Goal: Transaction & Acquisition: Purchase product/service

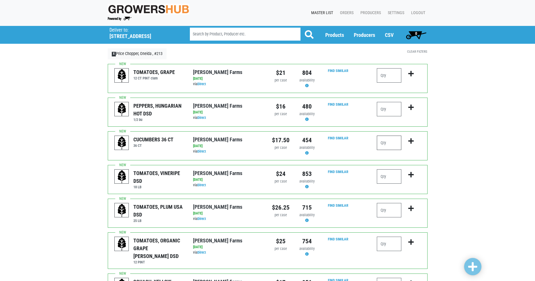
click at [394, 143] on input "number" at bounding box center [389, 143] width 25 height 14
type input "2"
click at [411, 142] on icon "submit" at bounding box center [411, 141] width 5 height 6
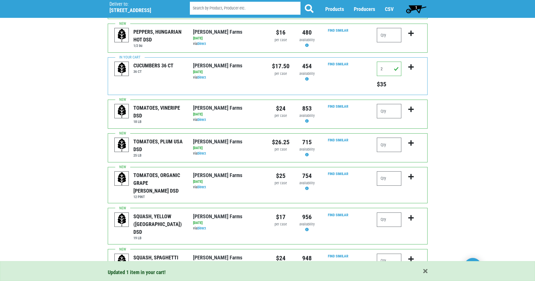
scroll to position [86, 0]
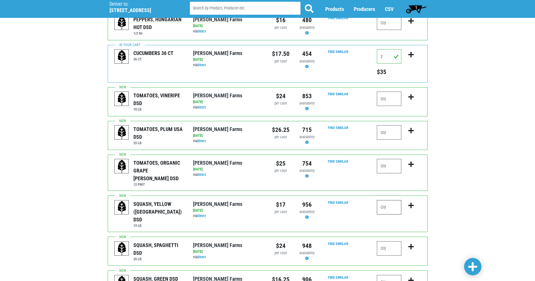
click at [387, 201] on input "number" at bounding box center [389, 207] width 25 height 14
type input "2"
click at [413, 203] on icon "submit" at bounding box center [411, 206] width 5 height 6
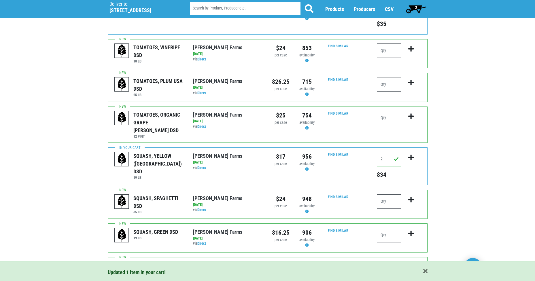
scroll to position [173, 0]
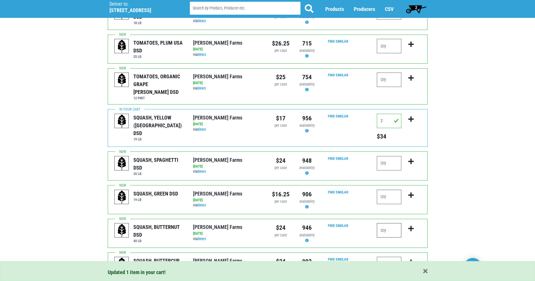
click at [391, 223] on input "number" at bounding box center [389, 230] width 25 height 14
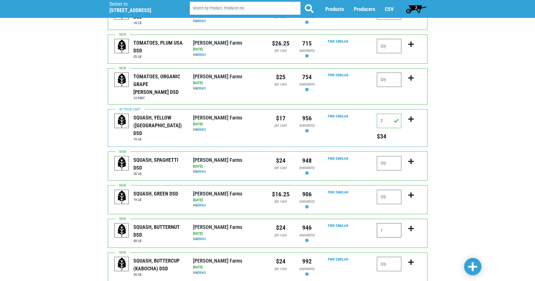
type input "1"
click at [411, 226] on icon "submit" at bounding box center [411, 229] width 5 height 6
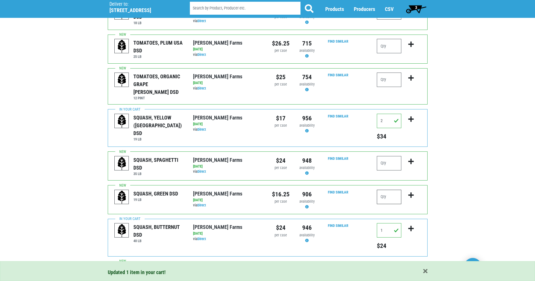
click at [389, 190] on input "number" at bounding box center [389, 197] width 25 height 14
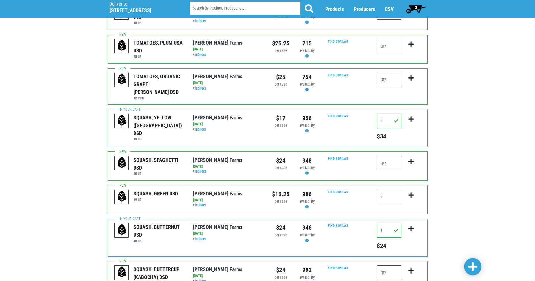
type input "2"
click at [411, 192] on icon "submit" at bounding box center [411, 195] width 5 height 6
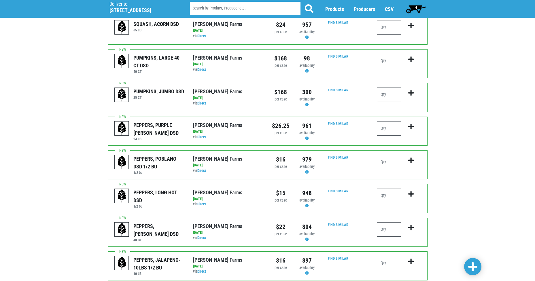
scroll to position [461, 0]
click at [394, 222] on input "number" at bounding box center [389, 229] width 25 height 14
type input "4"
click at [412, 225] on icon "submit" at bounding box center [411, 228] width 5 height 6
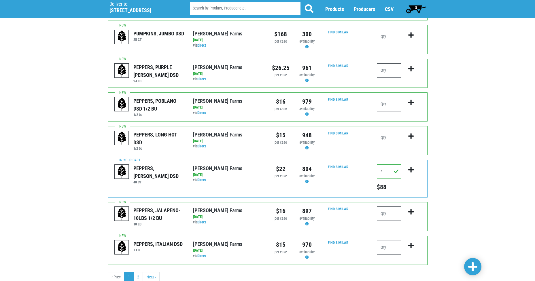
scroll to position [532, 0]
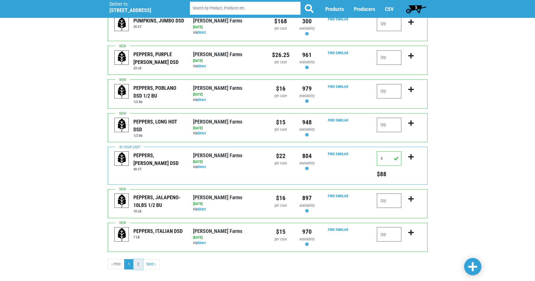
click at [140, 259] on link "2" at bounding box center [138, 264] width 10 height 10
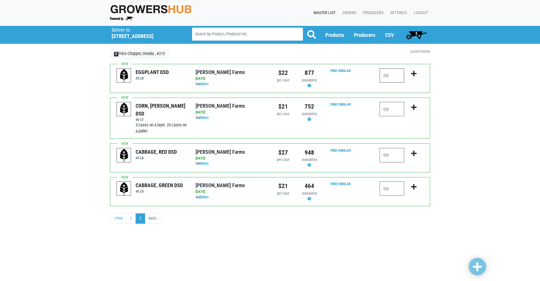
click at [391, 76] on input "number" at bounding box center [391, 75] width 25 height 14
type input "1"
click at [413, 74] on icon "submit" at bounding box center [413, 74] width 5 height 6
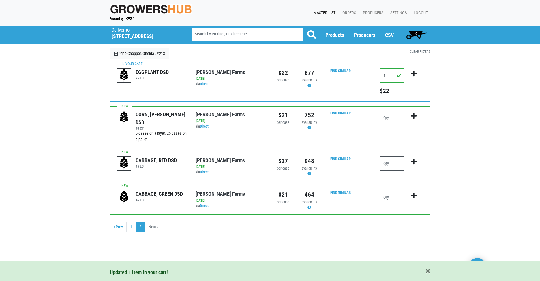
click at [392, 197] on input "number" at bounding box center [391, 197] width 25 height 14
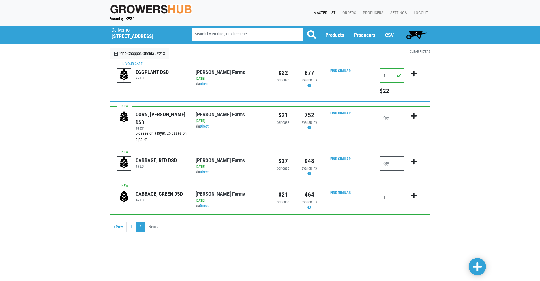
type input "1"
click at [413, 196] on icon "submit" at bounding box center [413, 196] width 5 height 6
click at [413, 32] on span "7" at bounding box center [416, 35] width 26 height 12
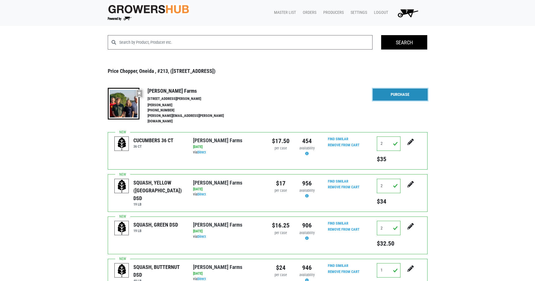
click at [400, 93] on link "Purchase" at bounding box center [400, 95] width 55 height 12
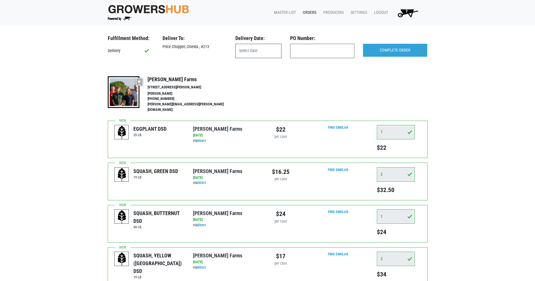
click at [264, 51] on input "text" at bounding box center [259, 51] width 46 height 14
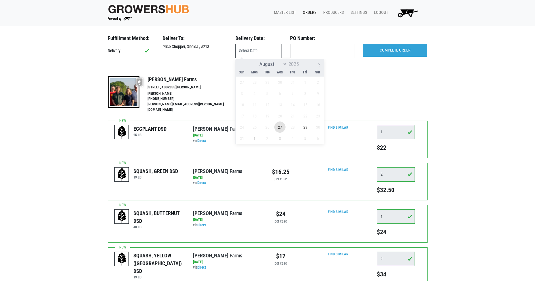
click at [280, 129] on span "27" at bounding box center [279, 127] width 11 height 11
type input "2025-08-27"
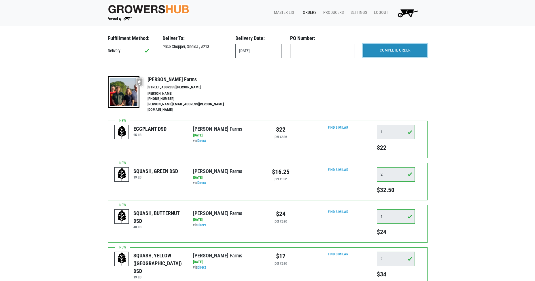
click at [397, 49] on input "COMPLETE ORDER" at bounding box center [395, 50] width 64 height 13
